Goal: Understand process/instructions: Learn how to perform a task or action

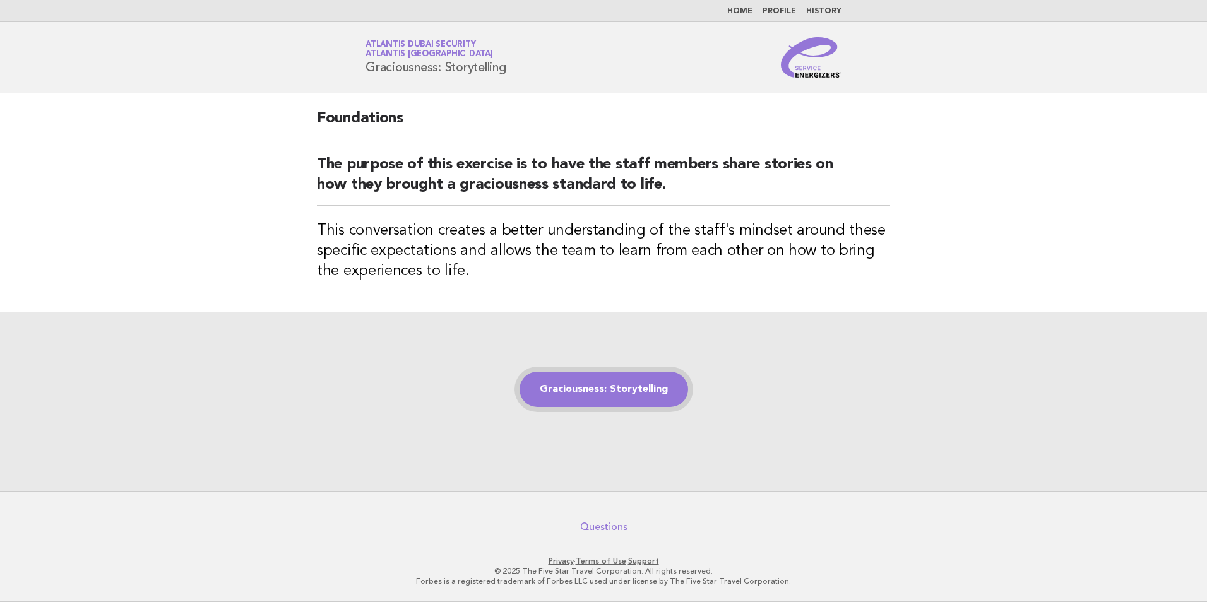
click at [608, 386] on link "Graciousness: Storytelling" at bounding box center [603, 389] width 169 height 35
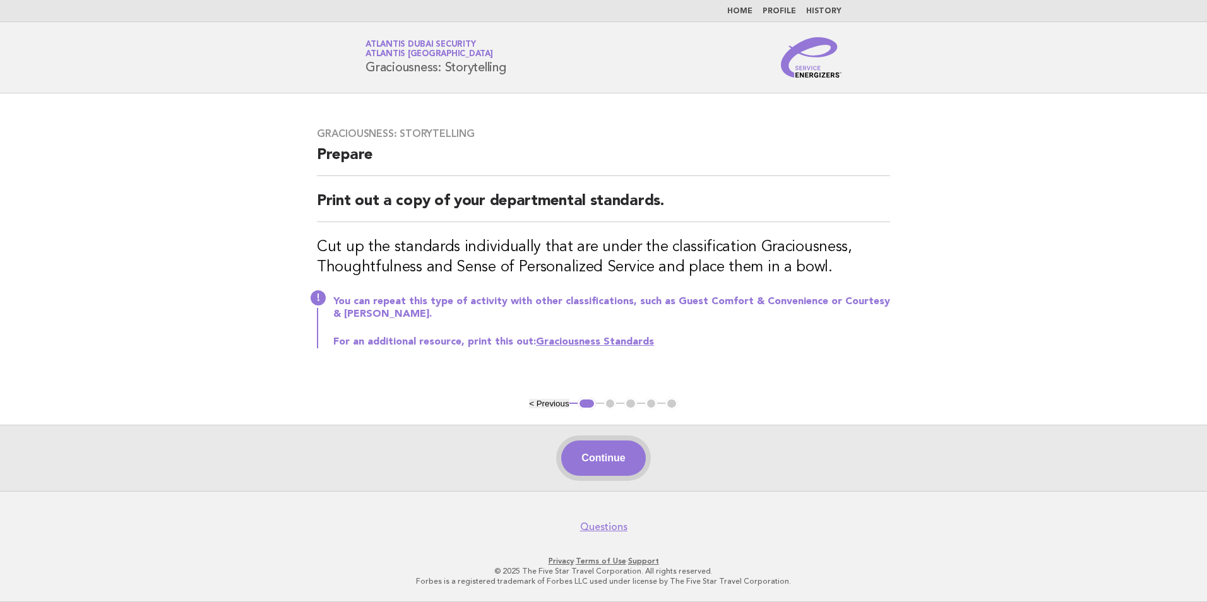
click at [605, 460] on button "Continue" at bounding box center [603, 458] width 84 height 35
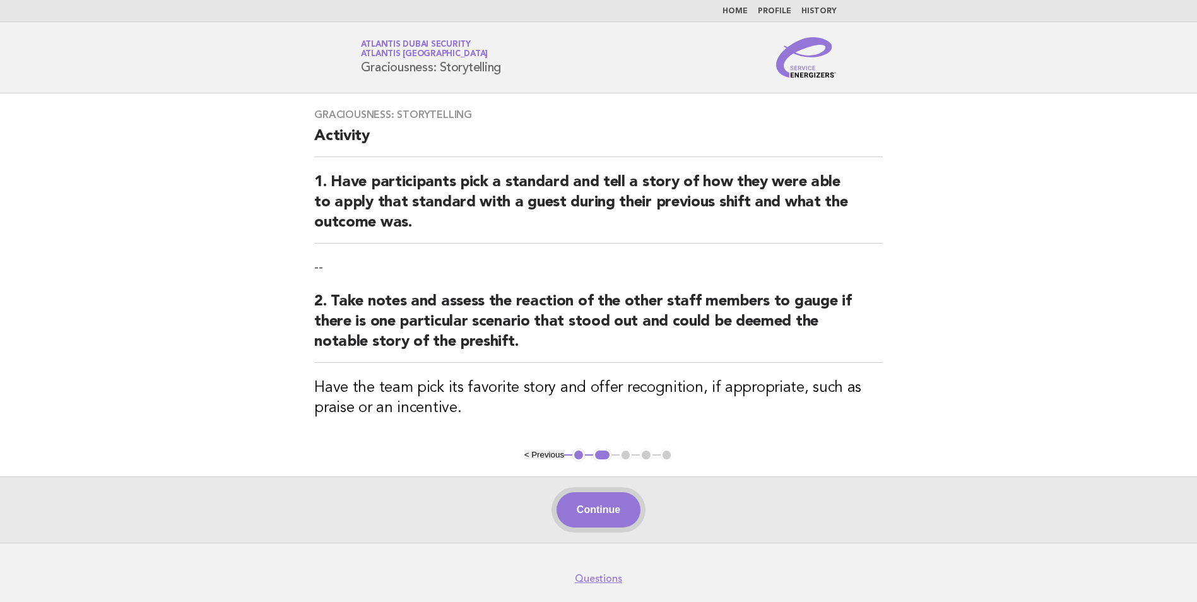
click at [596, 514] on button "Continue" at bounding box center [599, 509] width 84 height 35
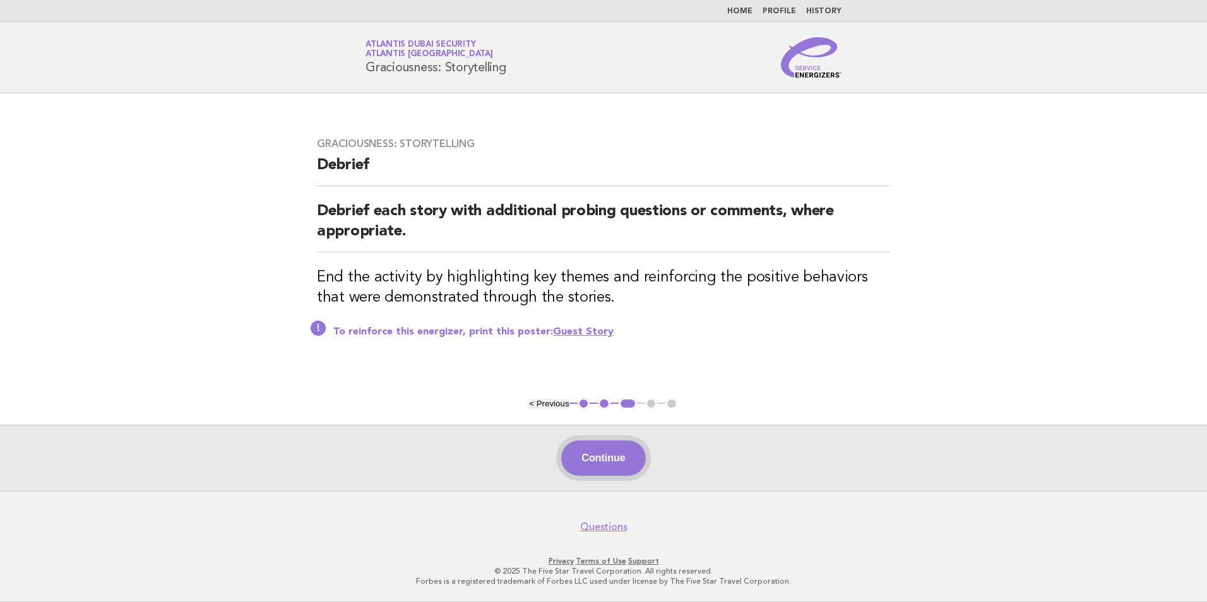
click at [608, 449] on button "Continue" at bounding box center [603, 458] width 84 height 35
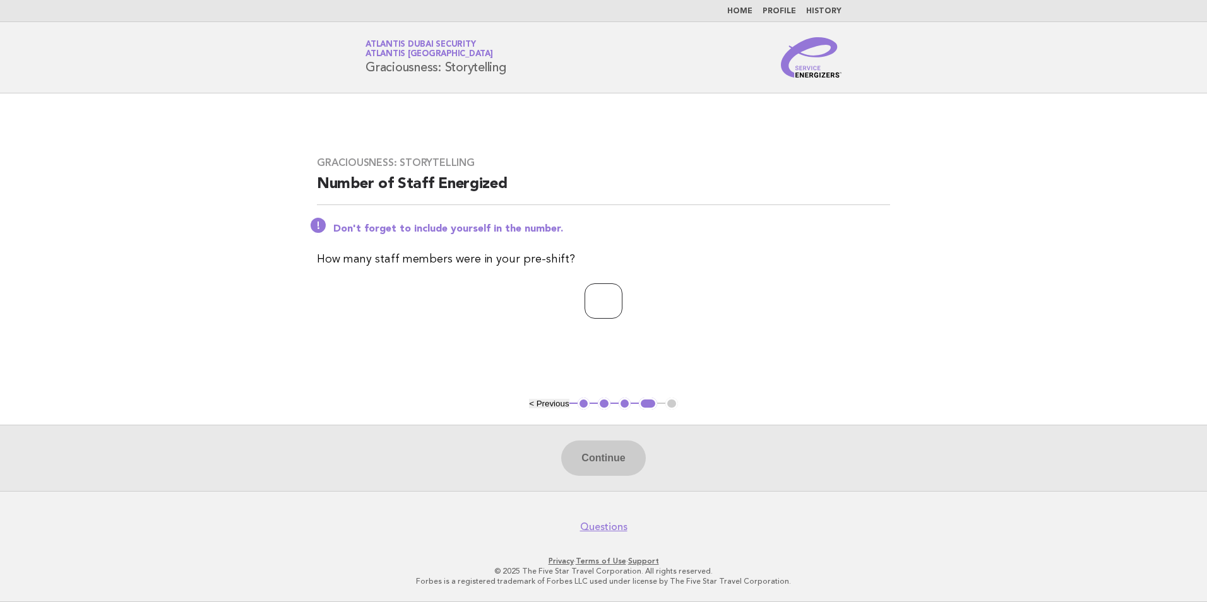
click at [584, 287] on input "number" at bounding box center [603, 300] width 38 height 35
type input "*"
click at [614, 449] on button "Continue" at bounding box center [603, 458] width 84 height 35
